Goal: Check status: Check status

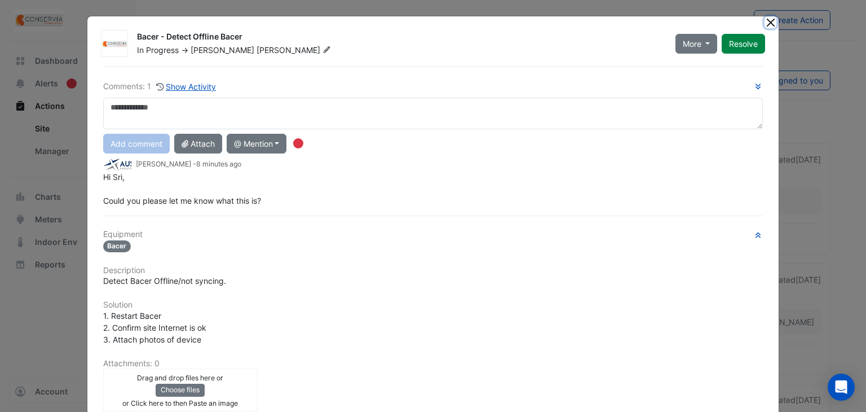
click at [769, 21] on button "Close" at bounding box center [771, 22] width 12 height 12
